Goal: Task Accomplishment & Management: Complete application form

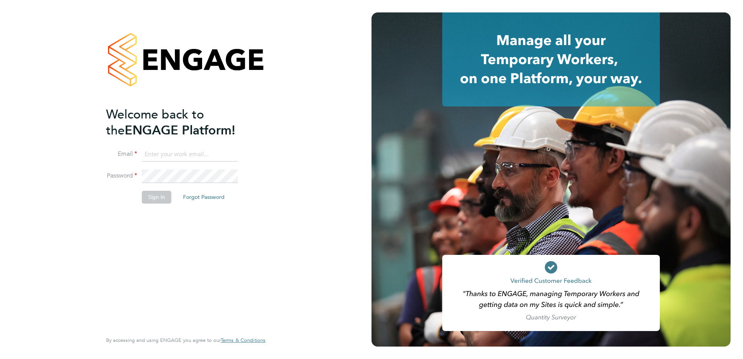
type input "[PERSON_NAME][EMAIL_ADDRESS][PERSON_NAME][DOMAIN_NAME]"
click at [163, 201] on button "Sign In" at bounding box center [157, 197] width 30 height 12
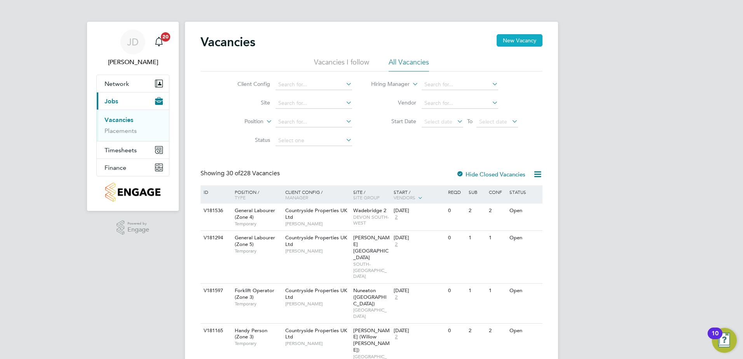
click at [519, 42] on button "New Vacancy" at bounding box center [520, 40] width 46 height 12
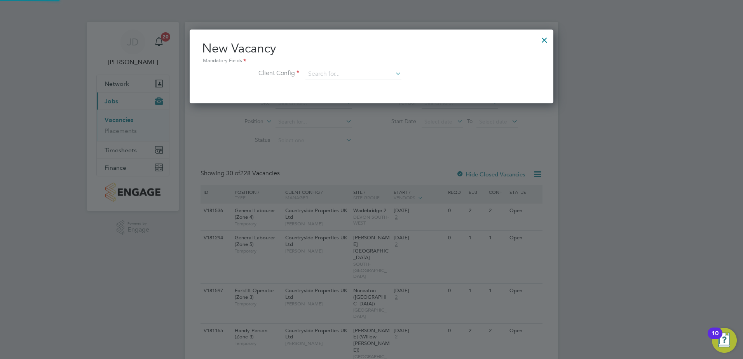
scroll to position [74, 364]
click at [315, 76] on input at bounding box center [354, 74] width 96 height 12
type input "c"
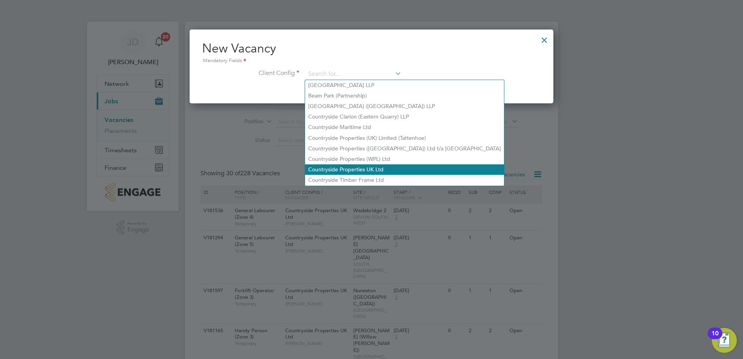
click at [351, 164] on li "Countryside Properties UK Ltd" at bounding box center [404, 169] width 199 height 10
type input "Countryside Properties UK Ltd"
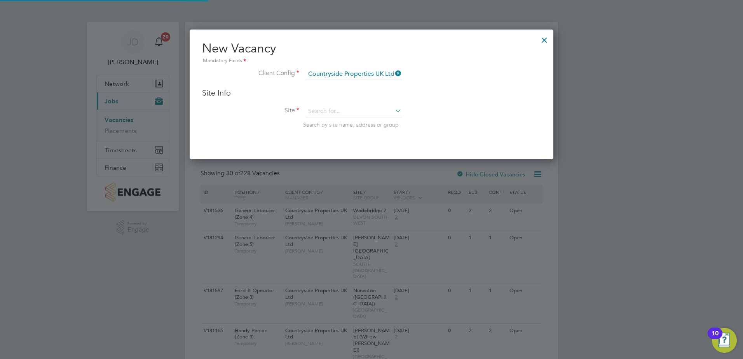
scroll to position [130, 364]
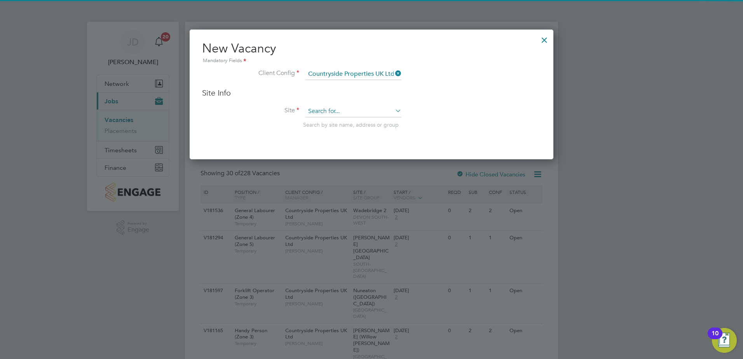
click at [335, 110] on input at bounding box center [354, 112] width 96 height 12
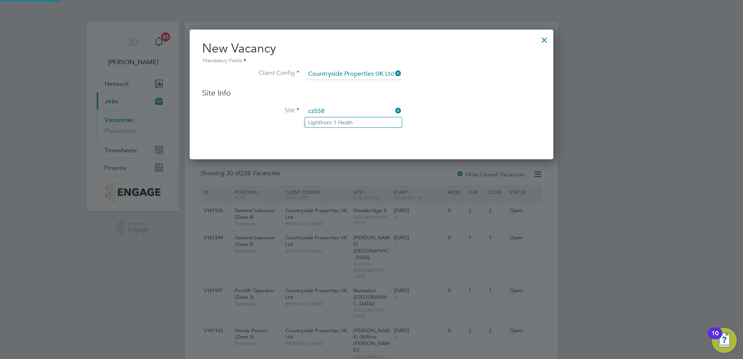
click at [335, 116] on input "cz558" at bounding box center [354, 112] width 96 height 12
click at [334, 121] on li "Lighthorn 1 Heath" at bounding box center [353, 122] width 97 height 10
type input "Lighthorn 1 Heath"
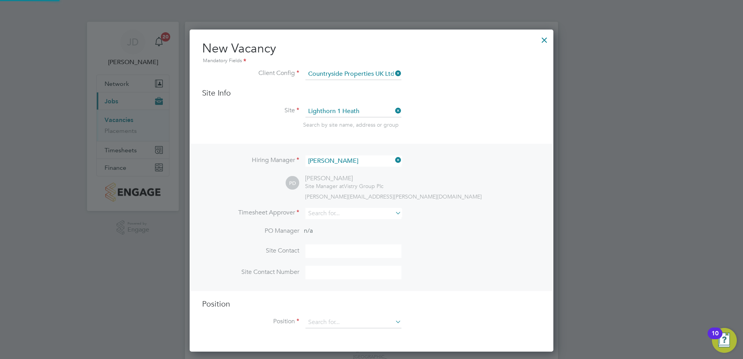
scroll to position [323, 364]
click at [326, 207] on div "Hiring Manager Pete Darbyshire PD Pete Darbyshire Site Manager at Vistry Group …" at bounding box center [372, 217] width 362 height 147
click at [327, 214] on input at bounding box center [354, 213] width 96 height 11
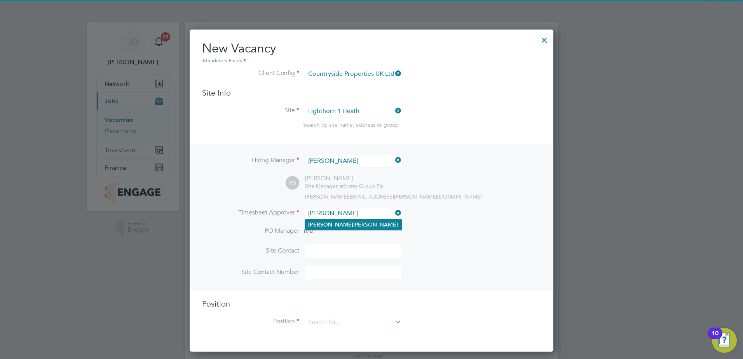
click at [329, 222] on li "Jenna Deehan" at bounding box center [353, 225] width 97 height 10
type input "Jenna Deehan"
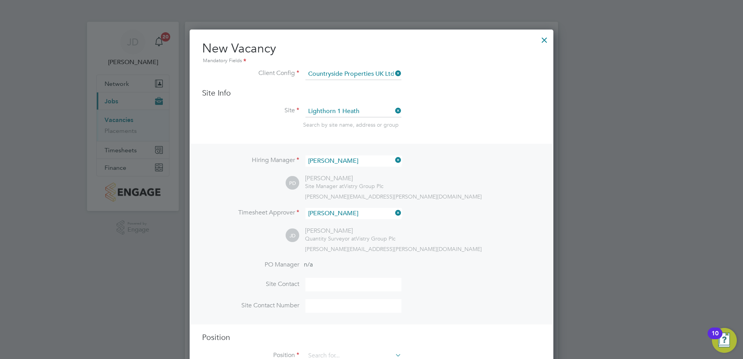
scroll to position [117, 0]
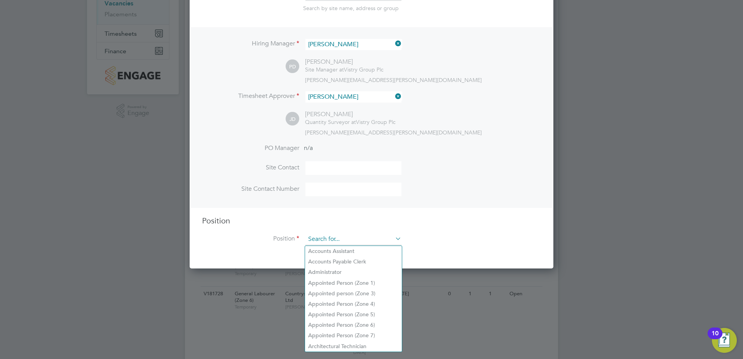
click at [338, 238] on input at bounding box center [354, 240] width 96 height 12
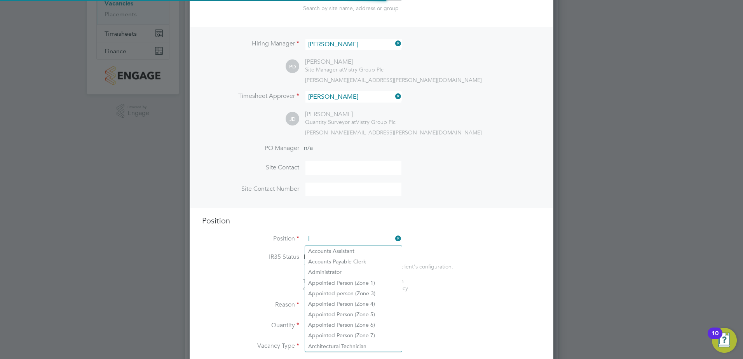
scroll to position [1117, 364]
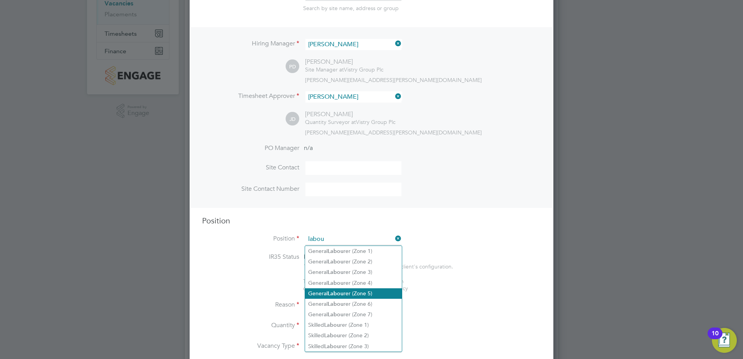
click at [338, 293] on b "Labou" at bounding box center [336, 293] width 16 height 7
type input "General Labourer (Zone 5)"
type textarea "- General labouring duties - Supporting the trades on site - Moving materials a…"
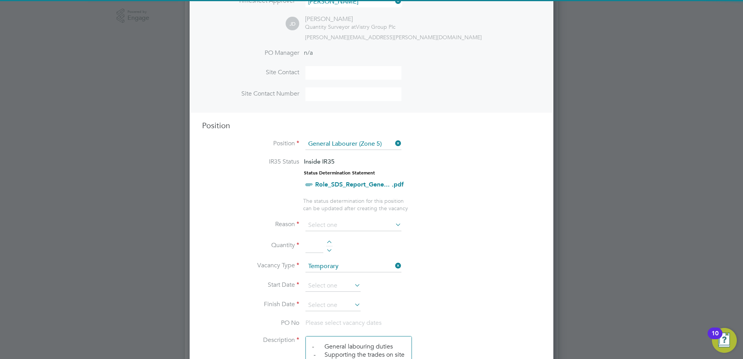
scroll to position [233, 0]
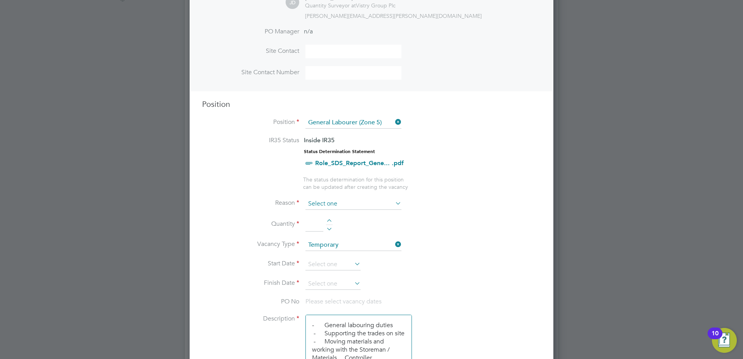
click at [328, 202] on input at bounding box center [354, 204] width 96 height 12
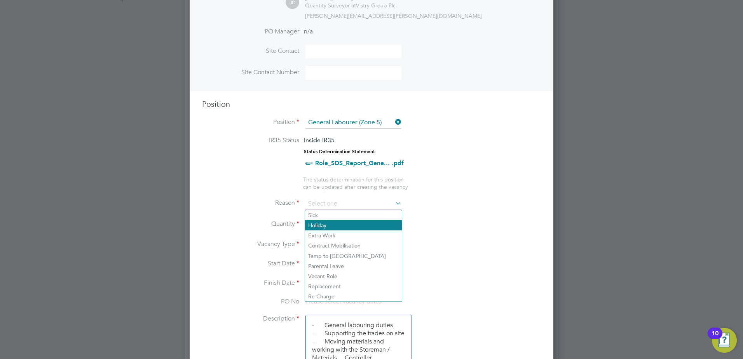
click at [324, 227] on li "Holiday" at bounding box center [353, 225] width 97 height 10
type input "Holiday"
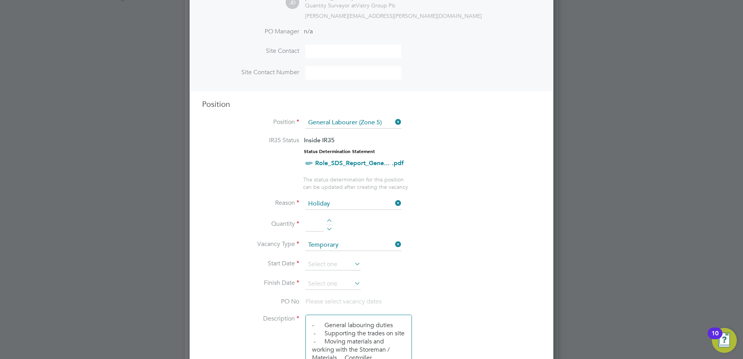
click at [331, 219] on div at bounding box center [329, 221] width 7 height 5
type input "1"
click at [328, 264] on input at bounding box center [333, 265] width 55 height 12
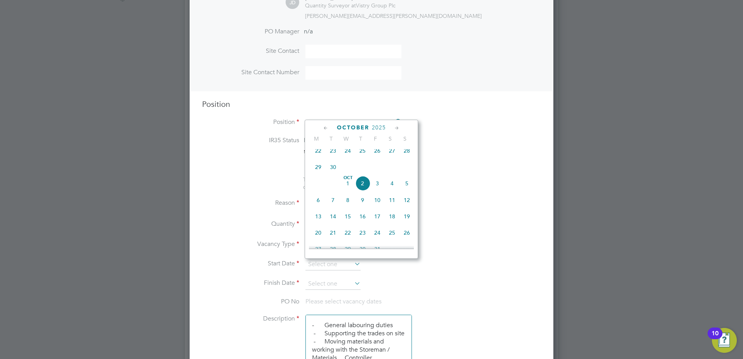
click at [323, 154] on span "22" at bounding box center [318, 150] width 15 height 15
type input "22 Sep 2025"
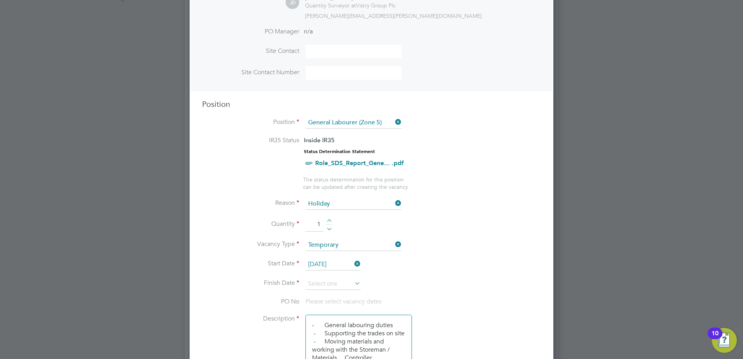
click at [227, 229] on li "Quantity 1" at bounding box center [371, 229] width 339 height 22
click at [353, 284] on icon at bounding box center [353, 283] width 0 height 11
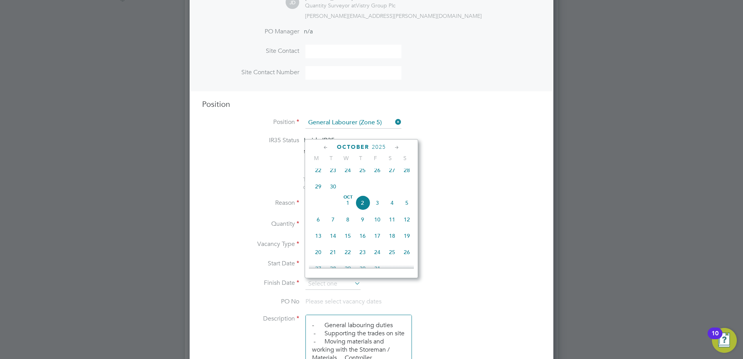
click at [398, 149] on icon at bounding box center [396, 147] width 7 height 9
click at [326, 148] on icon at bounding box center [325, 147] width 7 height 9
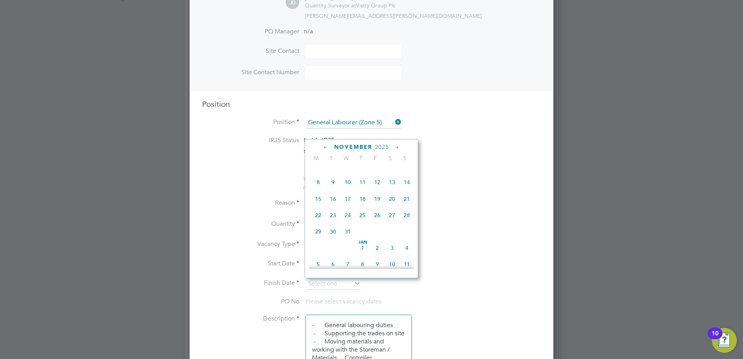
scroll to position [336, 0]
click at [326, 148] on icon at bounding box center [325, 147] width 7 height 9
click at [398, 148] on icon at bounding box center [396, 147] width 7 height 9
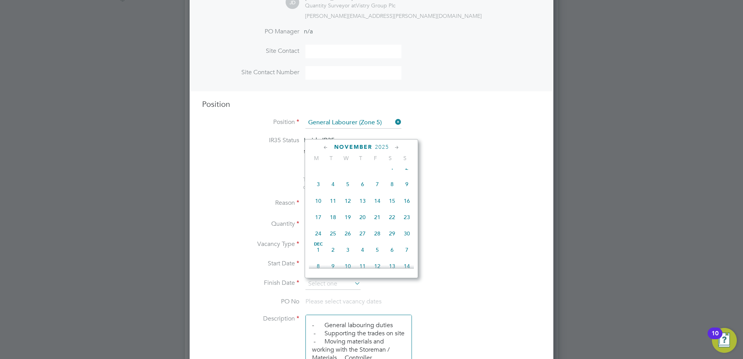
click at [396, 149] on icon at bounding box center [396, 147] width 7 height 9
click at [315, 223] on span "22" at bounding box center [318, 215] width 15 height 15
type input "22 Dec 2025"
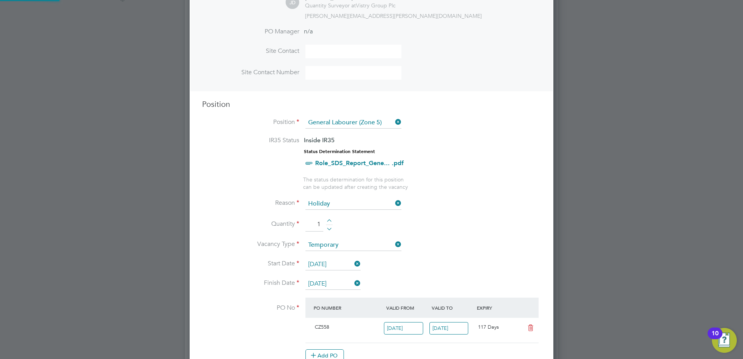
scroll to position [13, 73]
click at [236, 253] on li "Vacancy Type Temporary" at bounding box center [371, 249] width 339 height 19
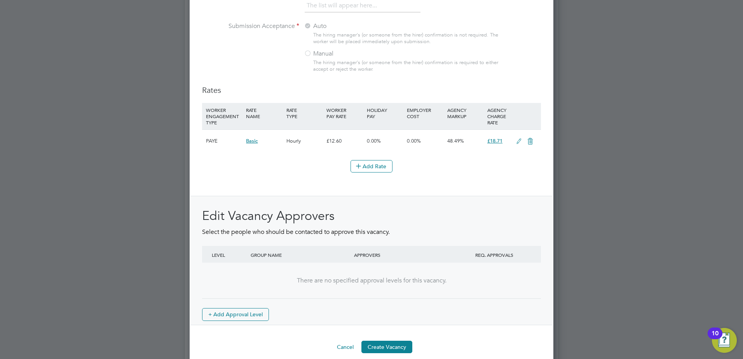
scroll to position [844, 0]
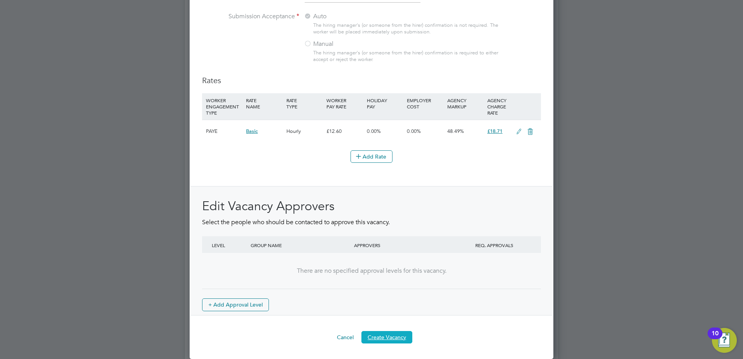
click at [381, 339] on button "Create Vacancy" at bounding box center [387, 337] width 51 height 12
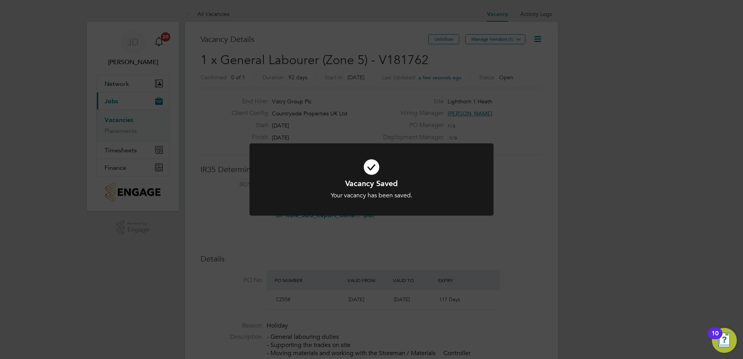
click at [462, 184] on h1 "Vacancy Saved" at bounding box center [372, 183] width 202 height 10
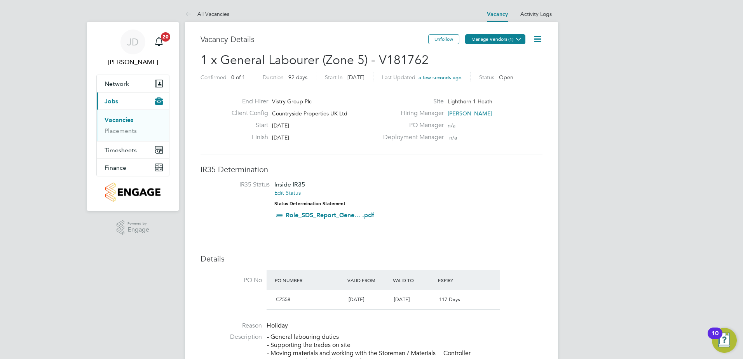
click at [490, 40] on button "Manage Vendors (1)" at bounding box center [495, 39] width 60 height 10
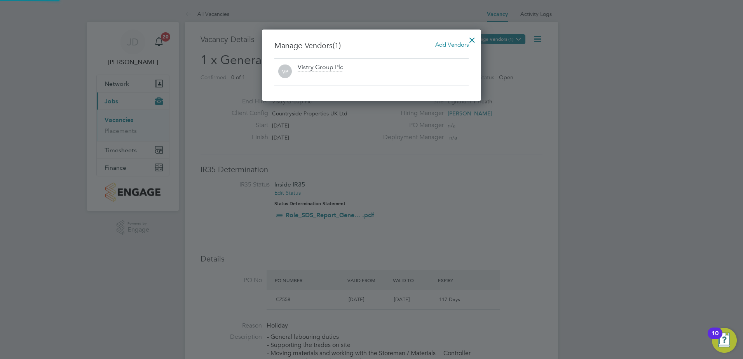
scroll to position [72, 220]
click at [451, 45] on span "Add Vendors" at bounding box center [451, 44] width 33 height 7
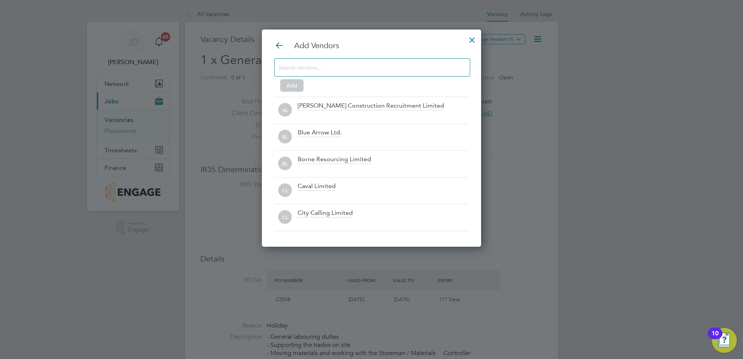
scroll to position [218, 220]
click at [315, 63] on input at bounding box center [366, 67] width 175 height 10
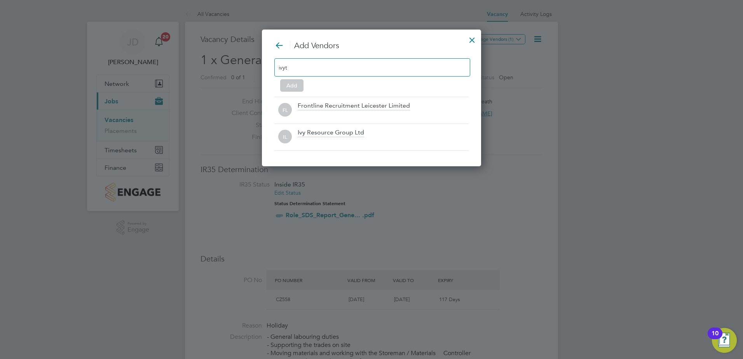
scroll to position [84, 220]
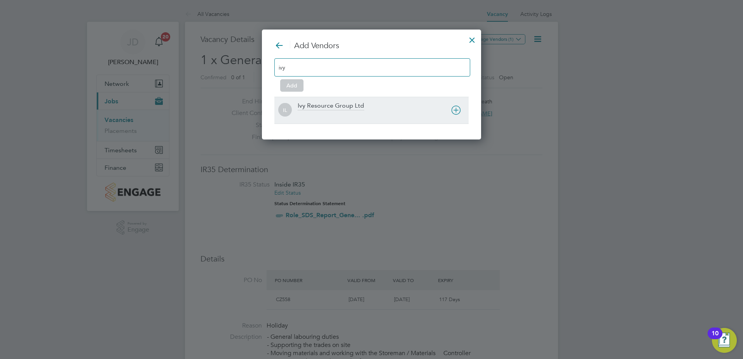
type input "ivy"
click at [333, 110] on div "Ivy Resource Group Ltd" at bounding box center [331, 106] width 66 height 9
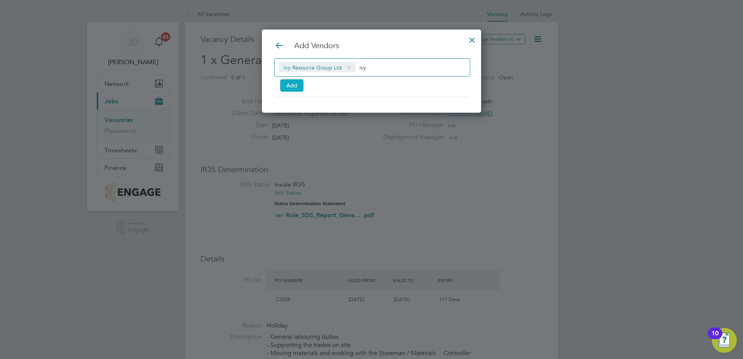
click at [287, 83] on button "Add" at bounding box center [291, 85] width 23 height 12
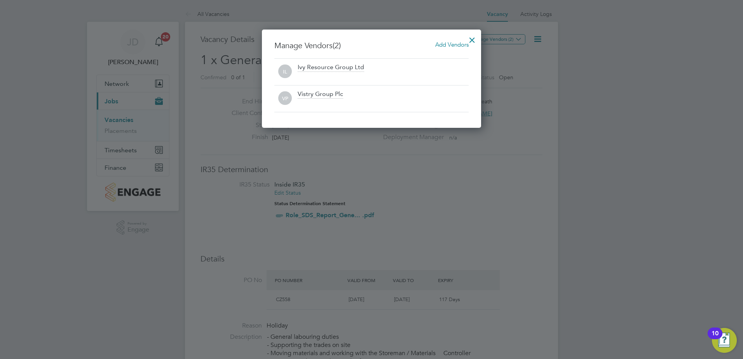
click at [473, 39] on div at bounding box center [472, 38] width 14 height 14
